Goal: Task Accomplishment & Management: Use online tool/utility

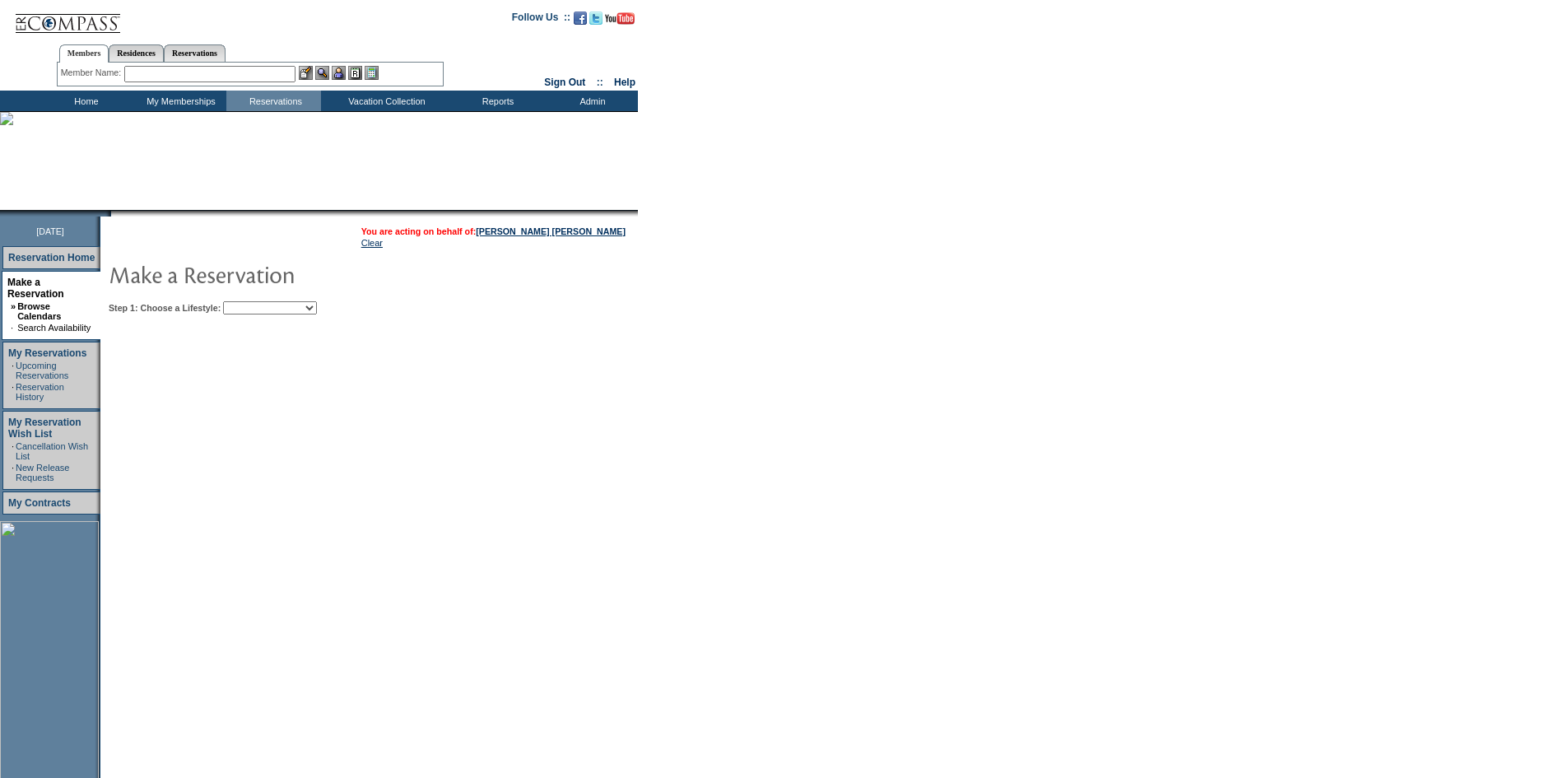
click at [309, 317] on table "You are acting on behalf of: [PERSON_NAME] [PERSON_NAME] Clear Step 1: Choose a…" at bounding box center [419, 268] width 638 height 102
click at [310, 312] on select "Beach Leisure Metropolitan Mountain OIAL for Adventure OIAL for Couples OIAL fo…" at bounding box center [270, 308] width 93 height 14
select select "Metropolitan"
click at [251, 303] on select "Beach Leisure Metropolitan Mountain OIAL for Adventure OIAL for Couples OIAL fo…" at bounding box center [270, 308] width 93 height 14
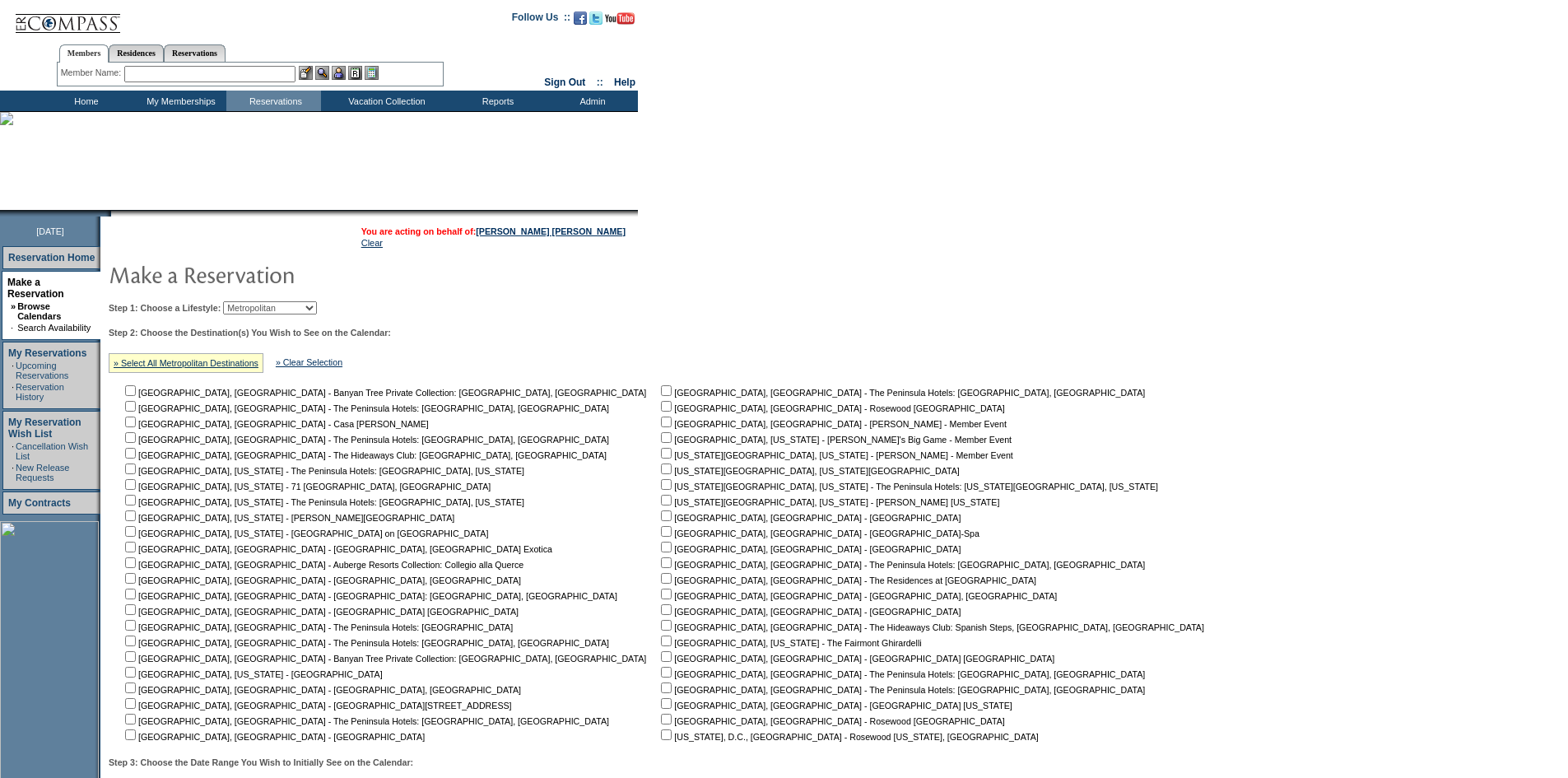
click at [661, 474] on input "checkbox" at bounding box center [666, 469] width 11 height 11
checkbox input "true"
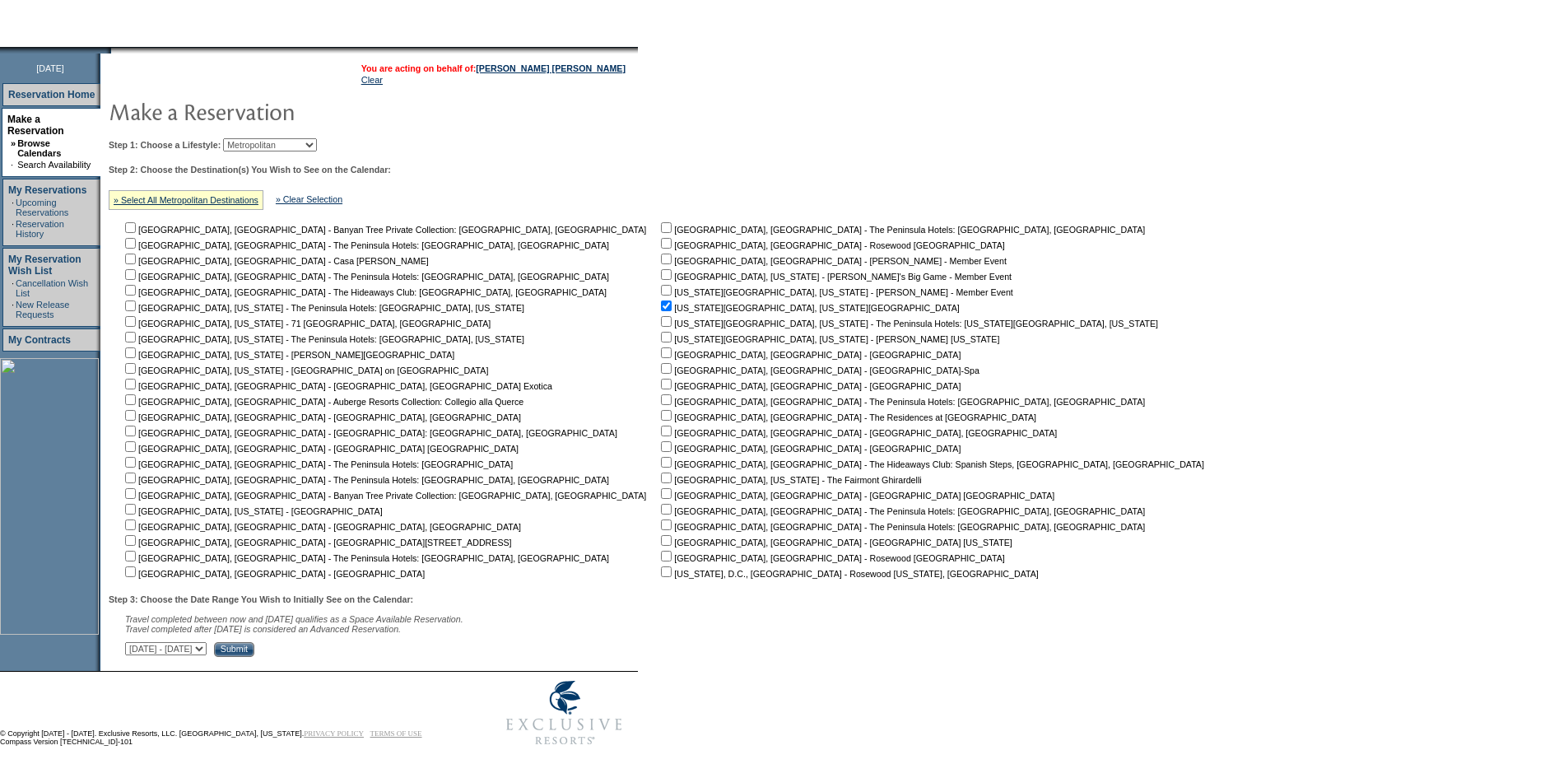
scroll to position [173, 0]
click at [207, 650] on select "[DATE] - [DATE] [DATE] - [DATE] [DATE] - [DATE] [DATE] - [DATE] [DATE] - [DATE]…" at bounding box center [166, 648] width 82 height 14
select select "[DATE]|[DATE]"
click at [134, 642] on select "[DATE] - [DATE] [DATE] - [DATE] [DATE] - [DATE] [DATE] - [DATE] [DATE] - [DATE]…" at bounding box center [166, 648] width 82 height 14
click at [254, 648] on input "Submit" at bounding box center [234, 649] width 40 height 15
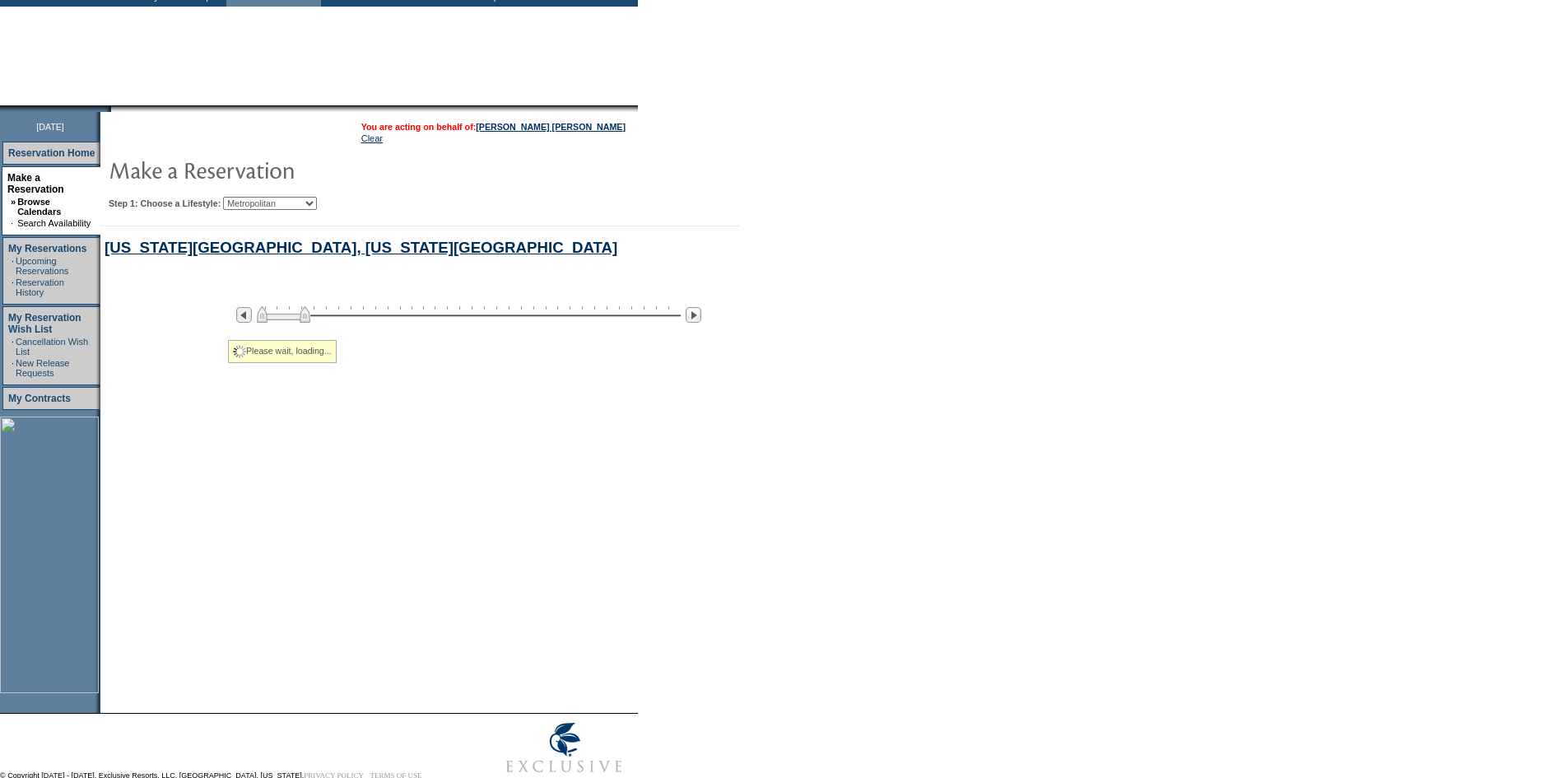
select select "Metropolitan"
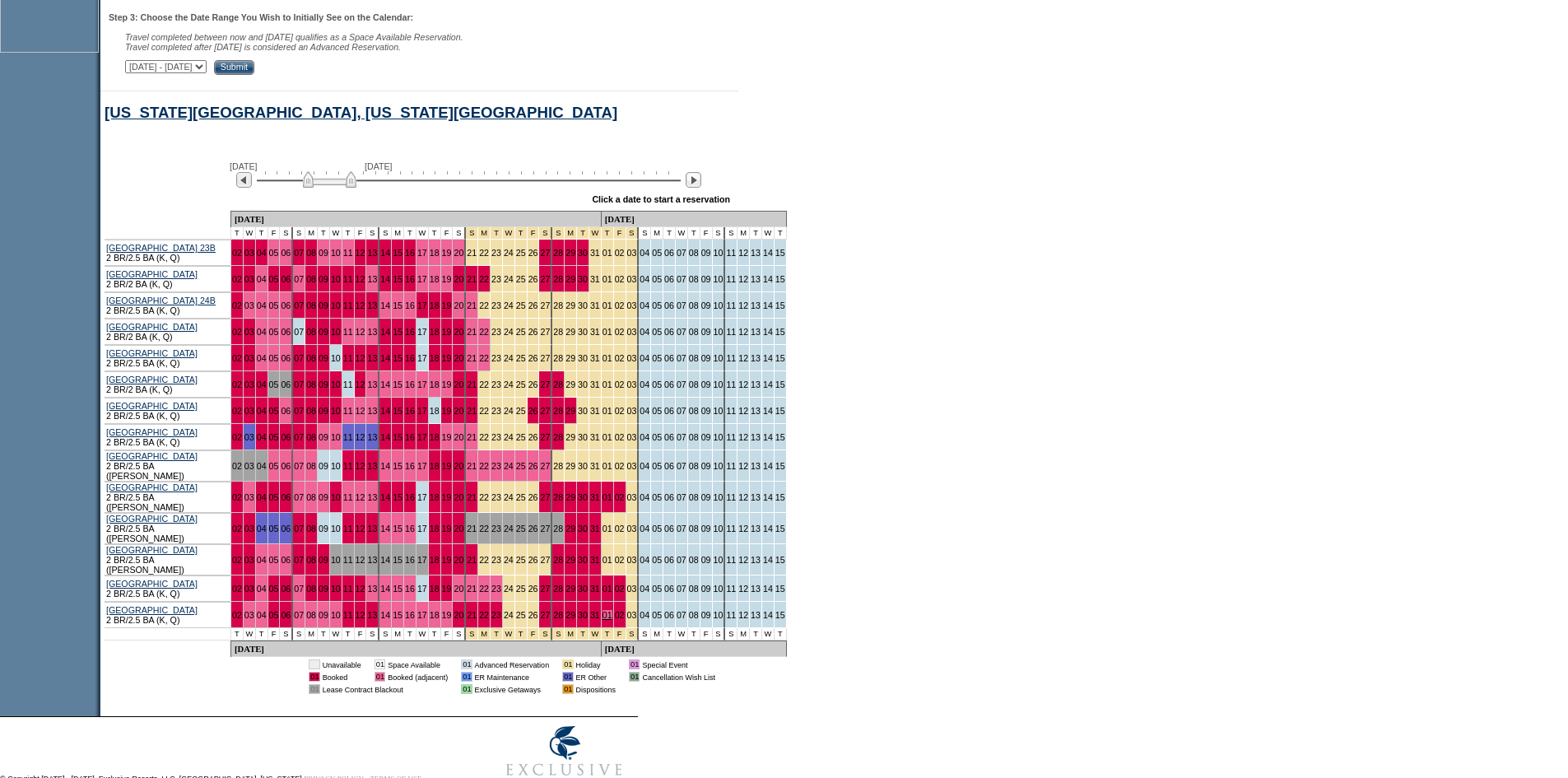
scroll to position [763, 0]
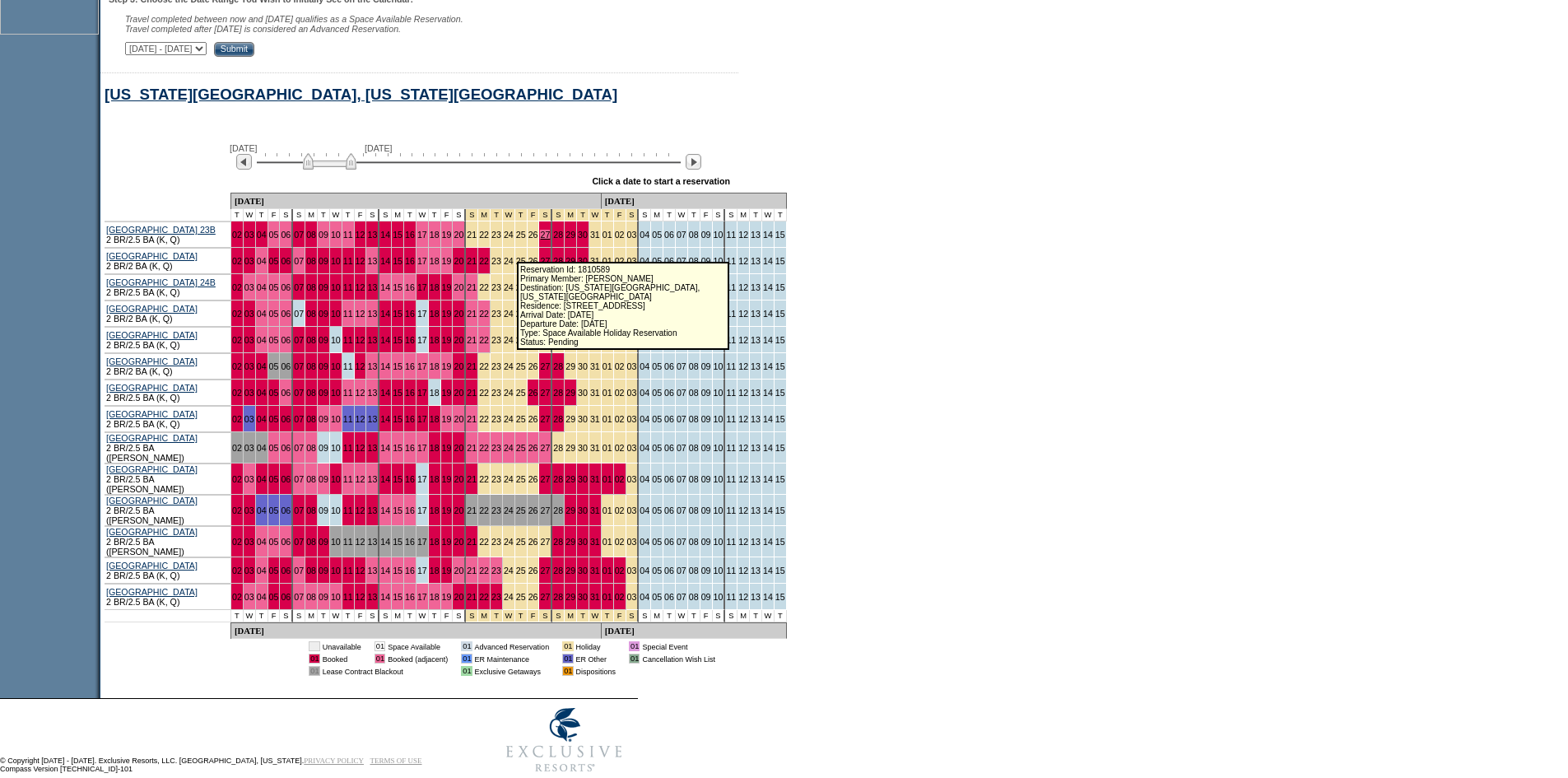
click at [540, 240] on link "27" at bounding box center [544, 234] width 10 height 10
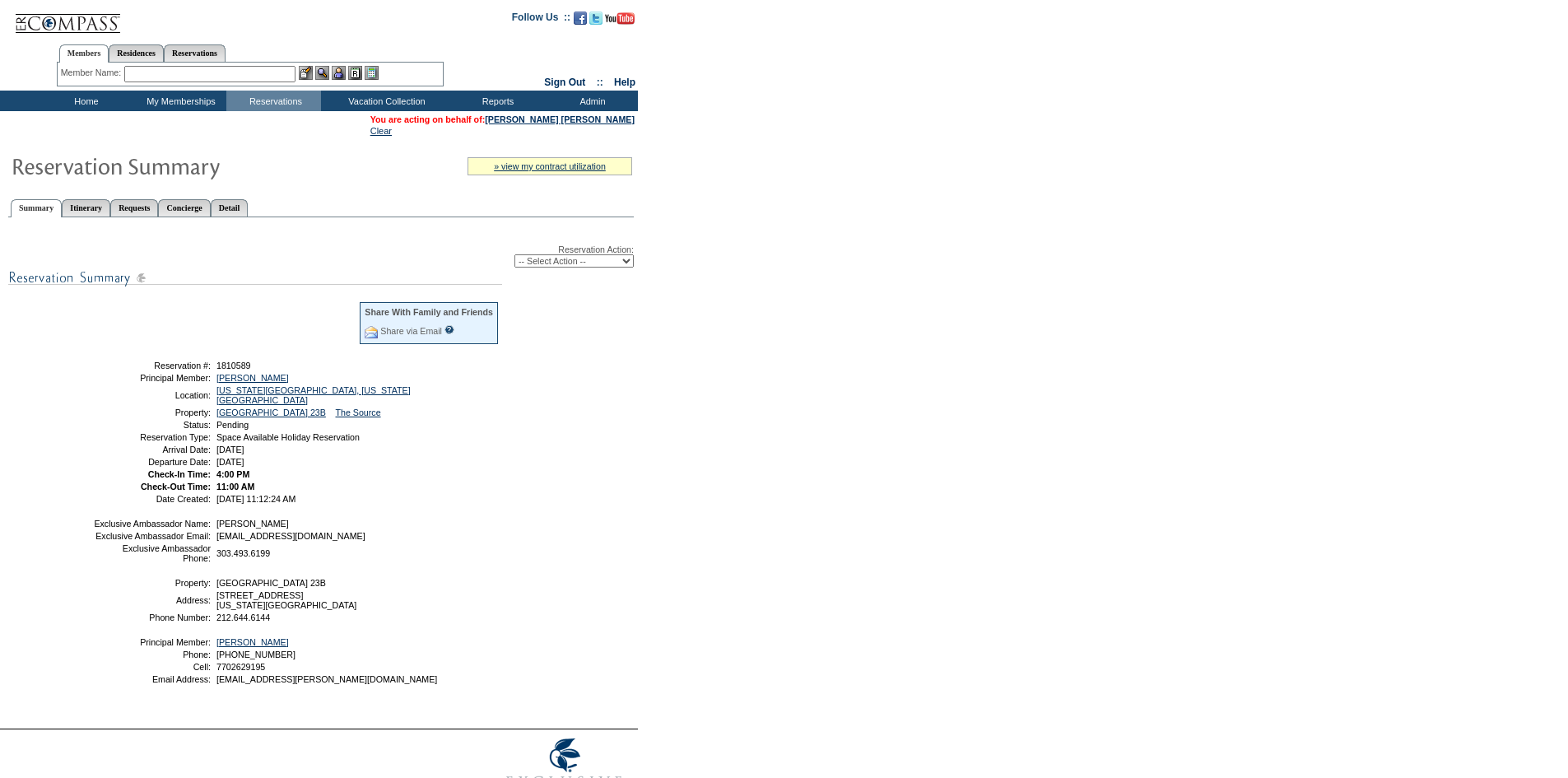
click at [590, 264] on select "-- Select Action -- Modify Reservation Dates Modify Reservation Cost Modify Occ…" at bounding box center [573, 261] width 119 height 14
select select "ChangeClubProp"
click at [514, 258] on select "-- Select Action -- Modify Reservation Dates Modify Reservation Cost Modify Occ…" at bounding box center [573, 261] width 119 height 14
